Goal: Information Seeking & Learning: Check status

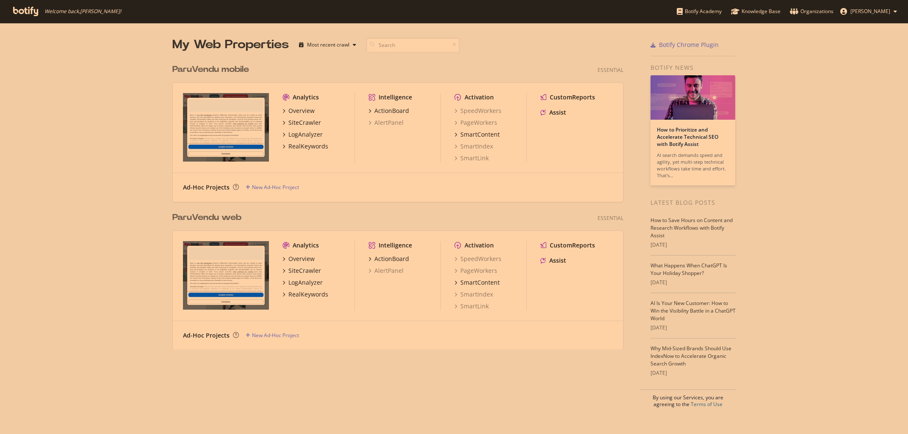
scroll to position [434, 908]
